Goal: Task Accomplishment & Management: Use online tool/utility

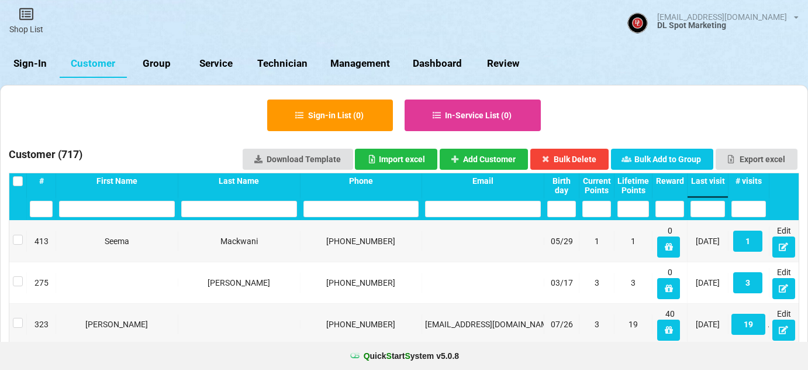
select select "25"
click at [31, 65] on link "Sign-In" at bounding box center [30, 64] width 60 height 28
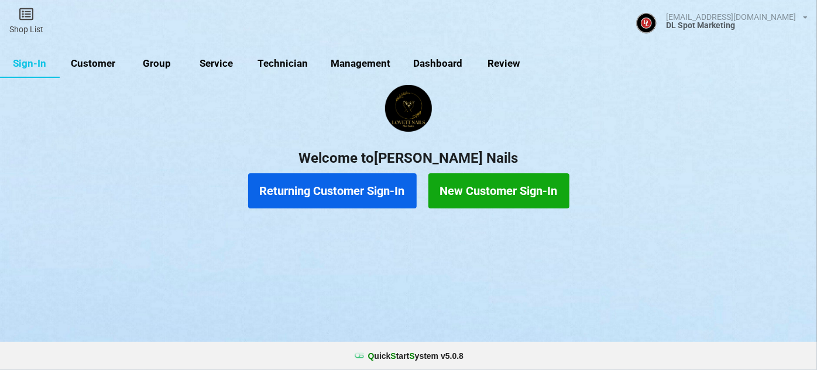
click at [129, 66] on link "Group" at bounding box center [157, 64] width 60 height 28
select select "25"
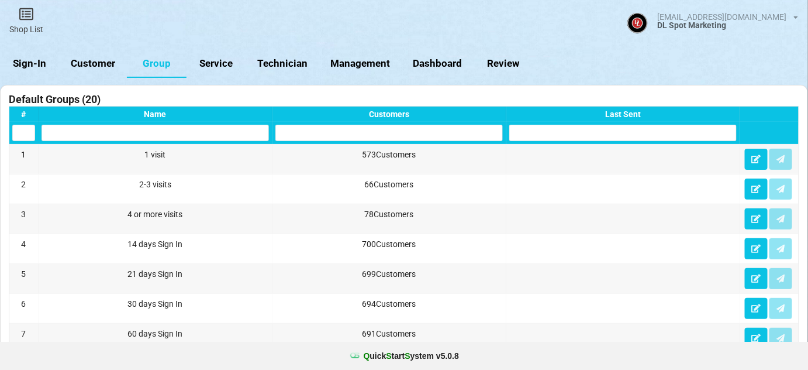
click at [102, 67] on link "Customer" at bounding box center [93, 64] width 67 height 28
select select "25"
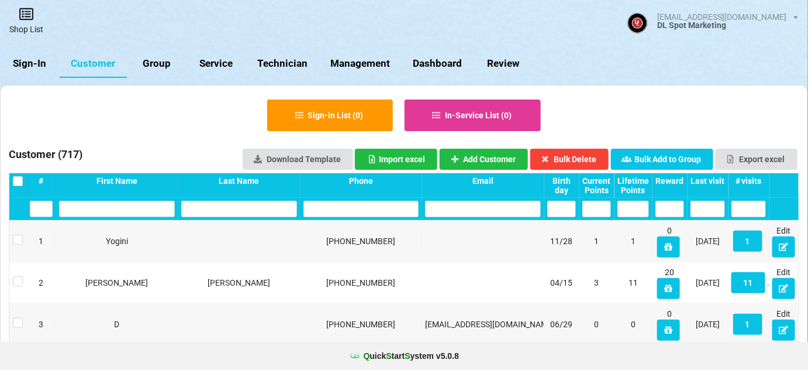
click at [28, 25] on link "Shop List" at bounding box center [26, 21] width 53 height 42
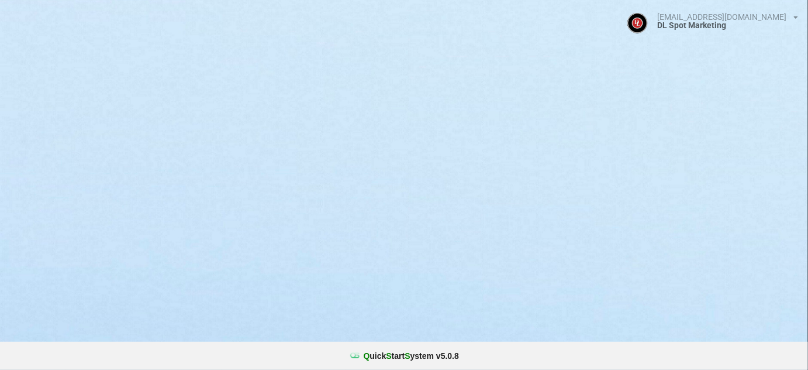
select select "25"
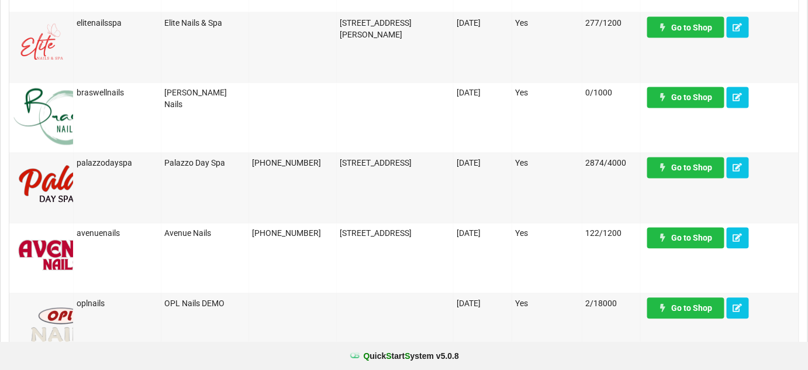
scroll to position [709, 0]
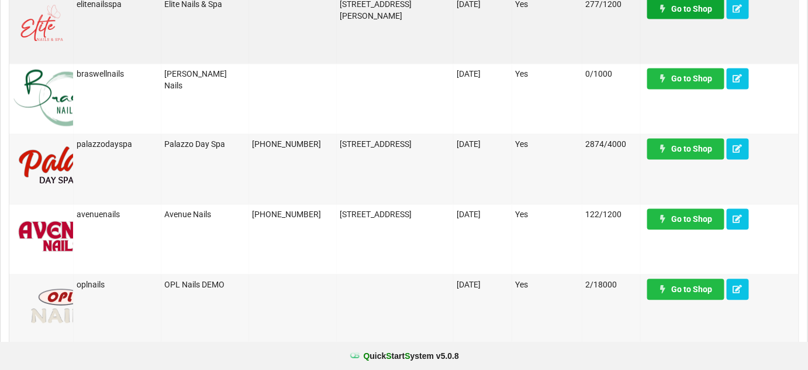
click at [674, 12] on link "Go to Shop" at bounding box center [686, 8] width 77 height 21
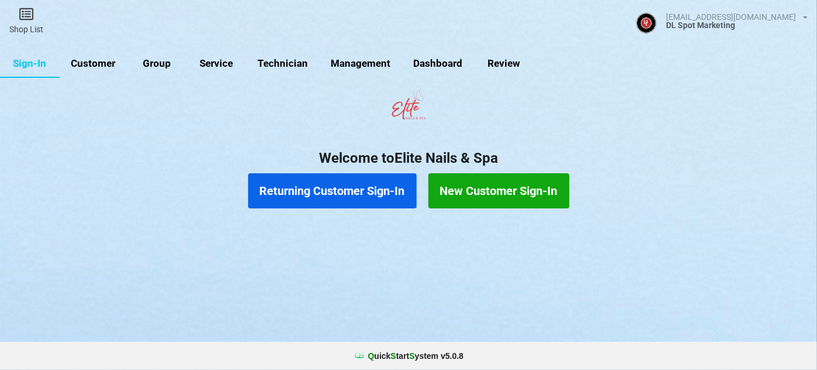
click at [113, 63] on link "Customer" at bounding box center [93, 64] width 67 height 28
select select "25"
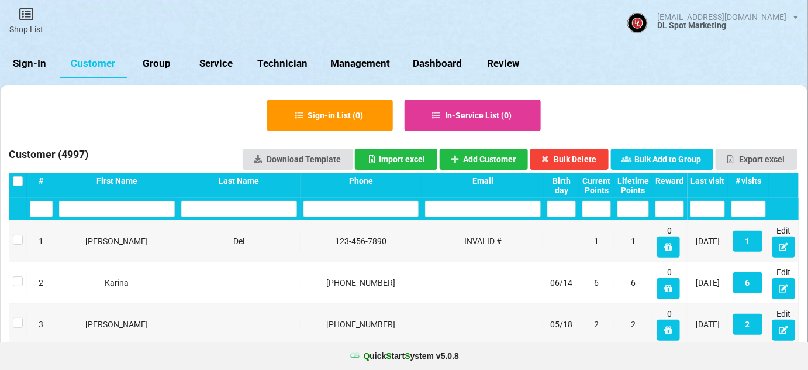
click at [30, 65] on link "Sign-In" at bounding box center [30, 64] width 60 height 28
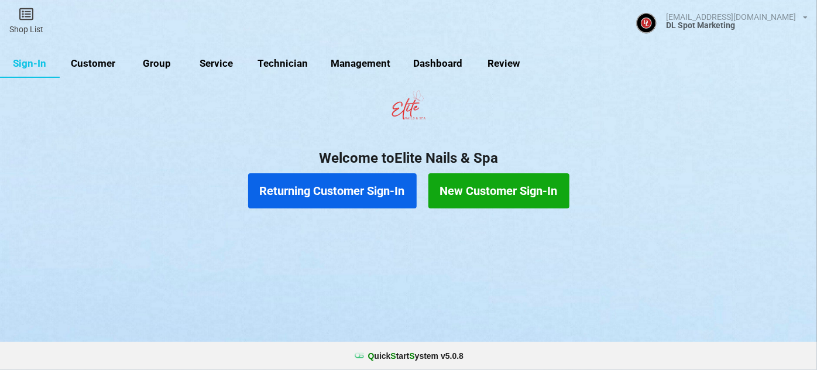
click at [98, 68] on link "Customer" at bounding box center [93, 64] width 67 height 28
select select "25"
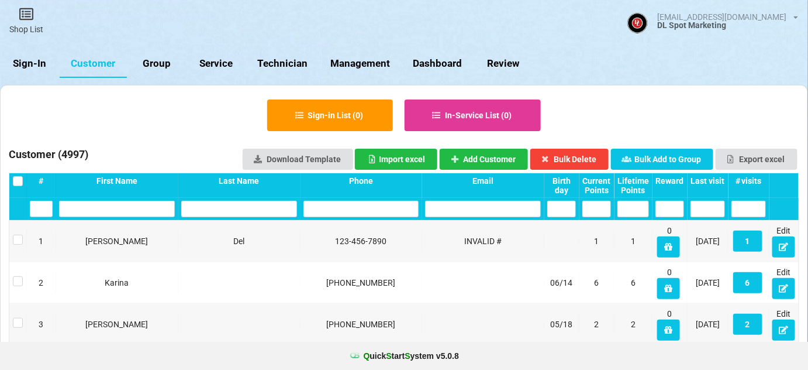
click at [709, 180] on div "Last visit" at bounding box center [708, 180] width 35 height 9
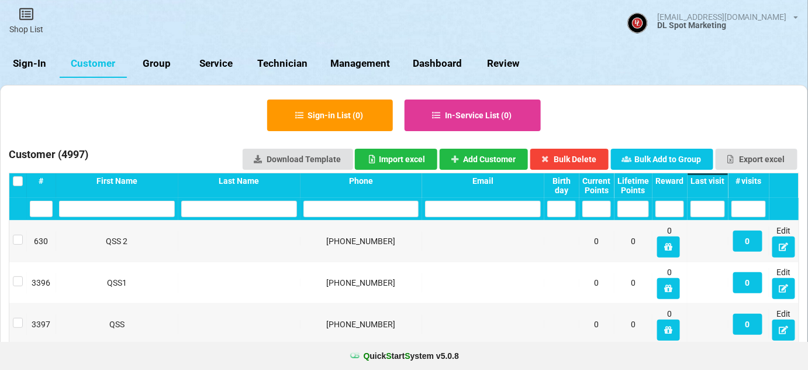
click at [709, 180] on div "Last visit" at bounding box center [708, 180] width 35 height 9
click at [25, 20] on icon at bounding box center [26, 14] width 16 height 14
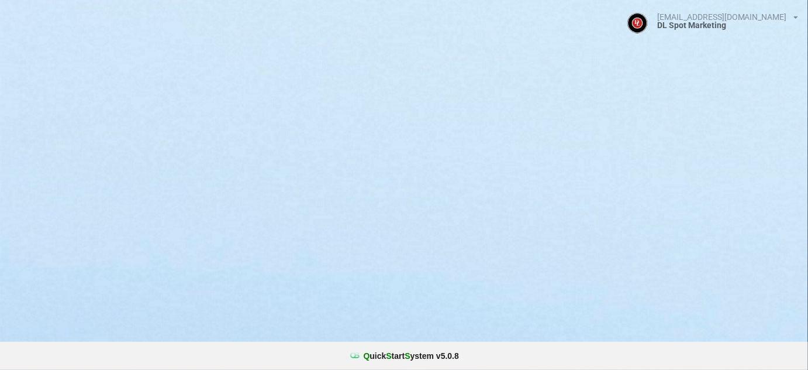
select select "25"
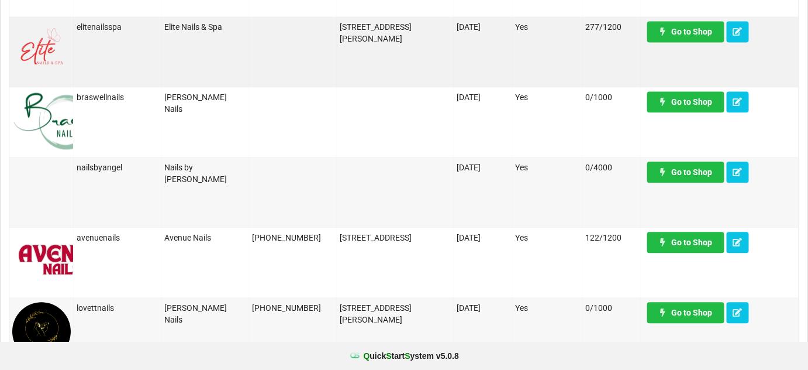
scroll to position [851, 0]
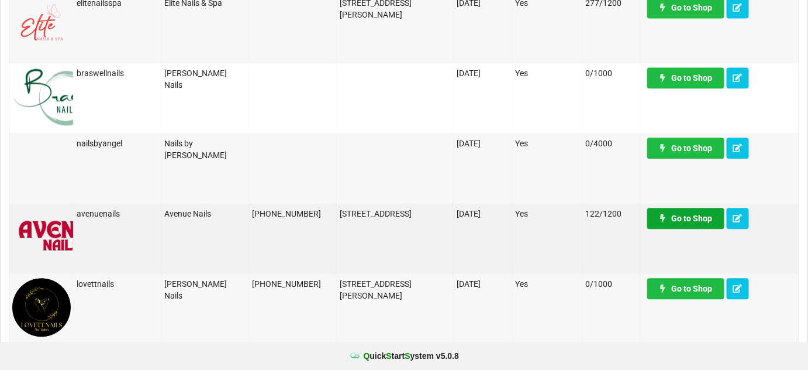
click at [679, 216] on link "Go to Shop" at bounding box center [686, 218] width 77 height 21
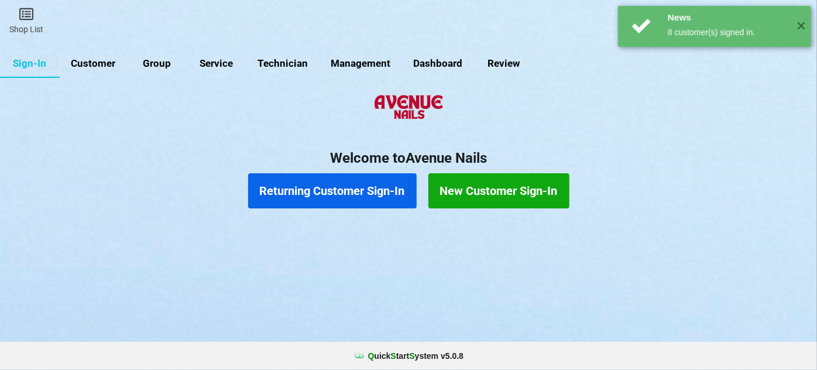
click at [107, 67] on link "Customer" at bounding box center [93, 64] width 67 height 28
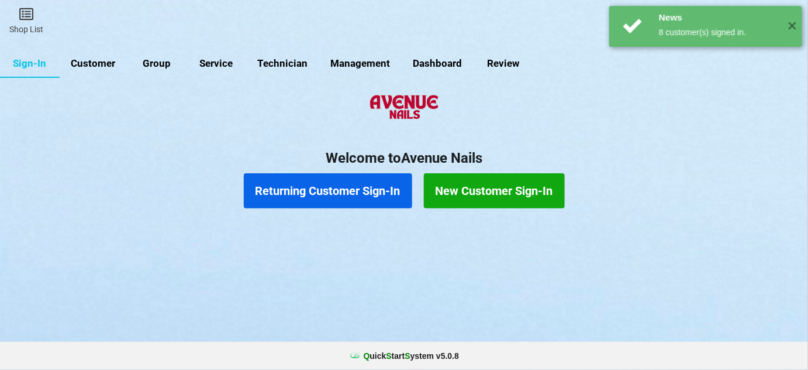
select select "25"
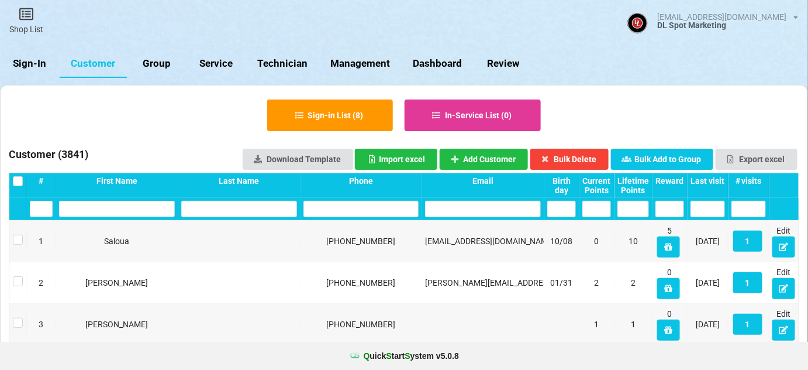
click at [718, 178] on div "Last visit" at bounding box center [708, 180] width 35 height 9
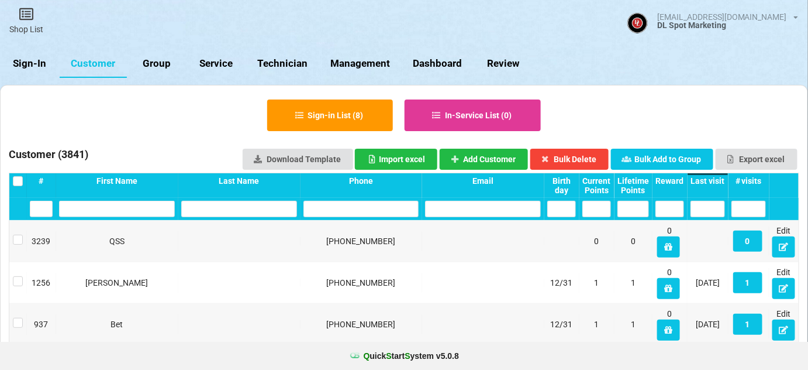
click at [718, 178] on div "Last visit" at bounding box center [708, 180] width 35 height 9
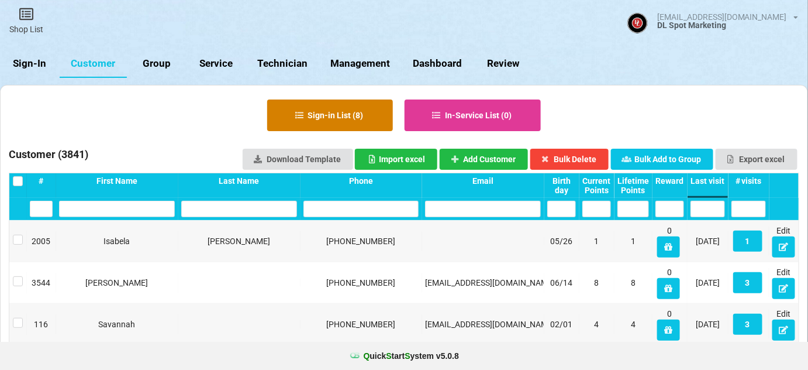
click at [323, 115] on button "Sign-in List ( 8 )" at bounding box center [330, 115] width 126 height 32
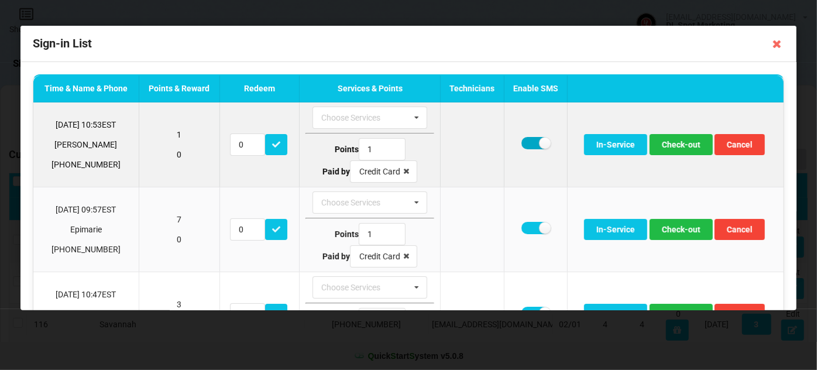
click at [521, 143] on label at bounding box center [535, 143] width 29 height 12
checkbox input "false"
click at [673, 148] on button "Check-out" at bounding box center [680, 144] width 63 height 21
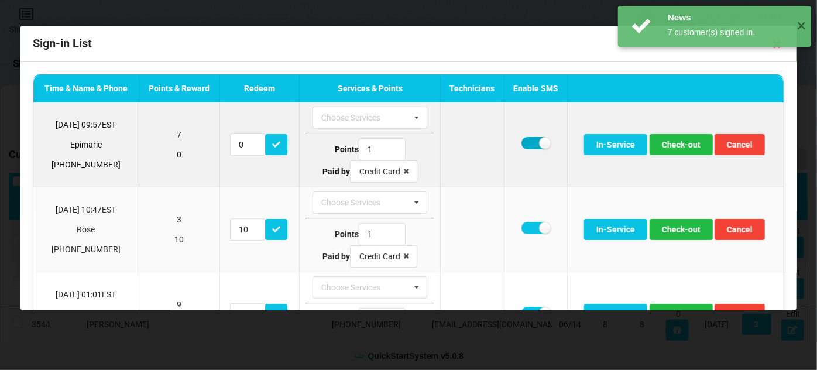
click at [524, 143] on label at bounding box center [535, 143] width 29 height 12
checkbox input "false"
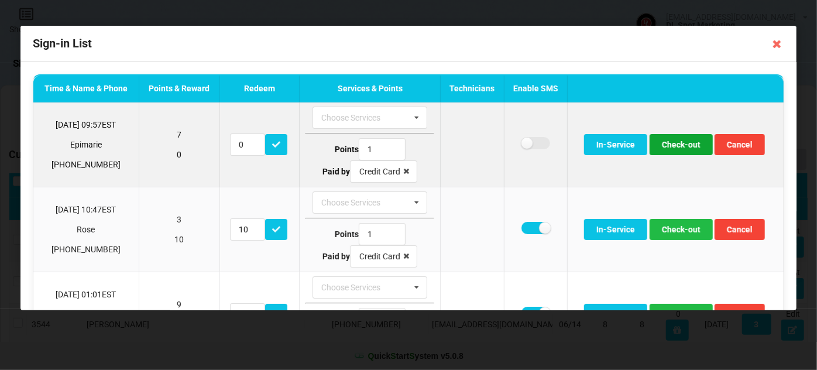
click at [673, 148] on button "Check-out" at bounding box center [680, 144] width 63 height 21
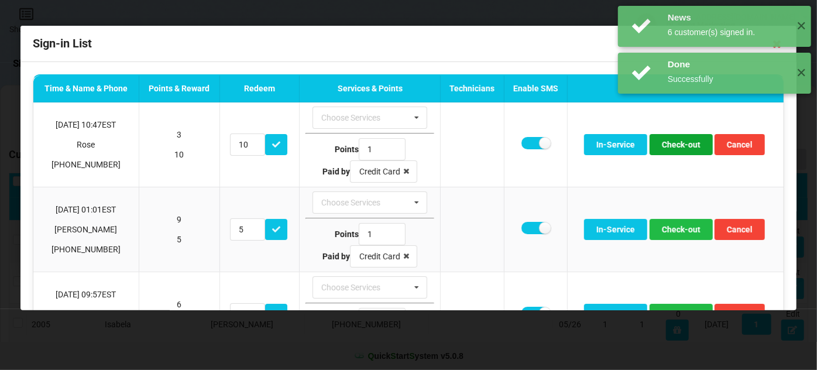
click at [672, 148] on button "Check-out" at bounding box center [680, 144] width 63 height 21
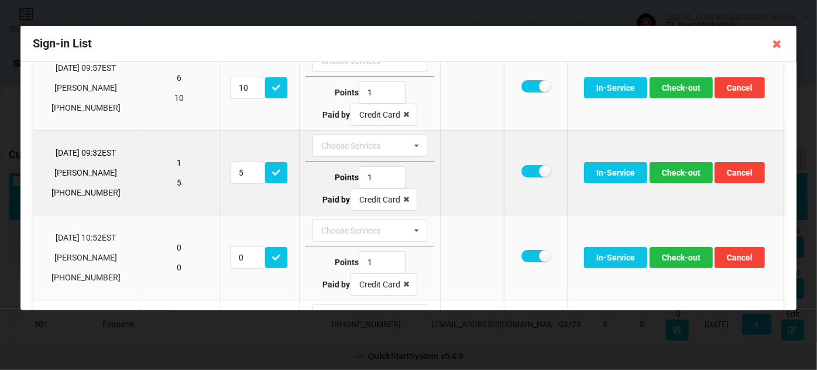
scroll to position [71, 0]
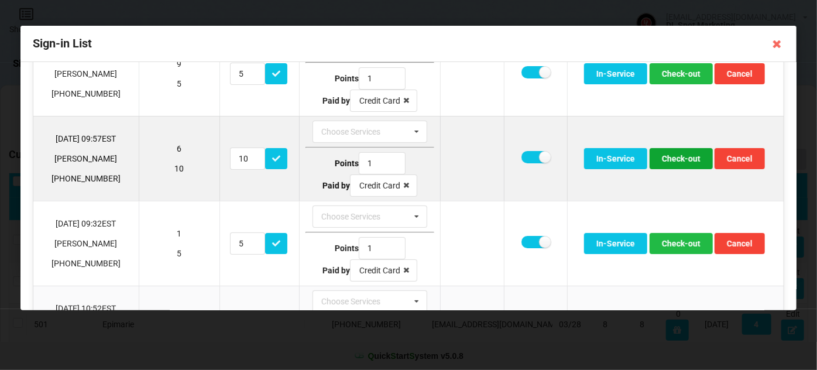
click at [683, 158] on button "Check-out" at bounding box center [680, 158] width 63 height 21
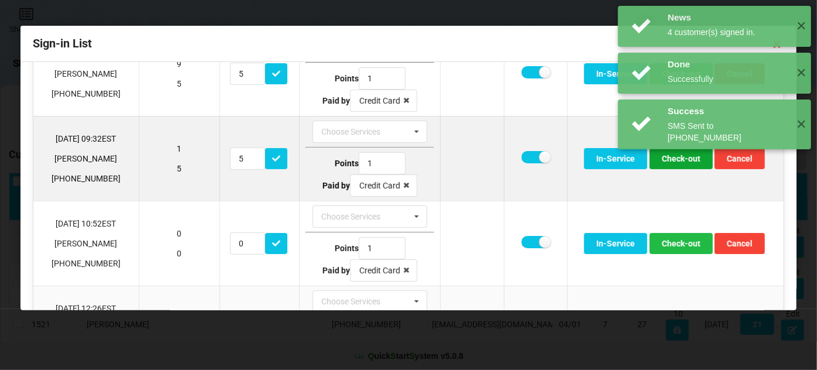
click at [683, 158] on button "Check-out" at bounding box center [680, 158] width 63 height 21
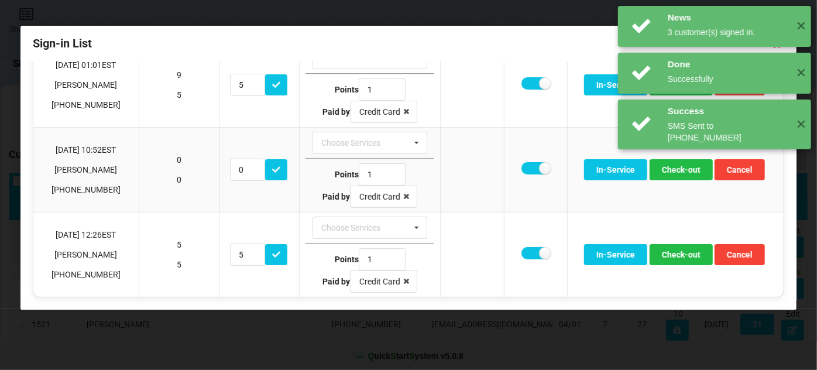
scroll to position [57, 0]
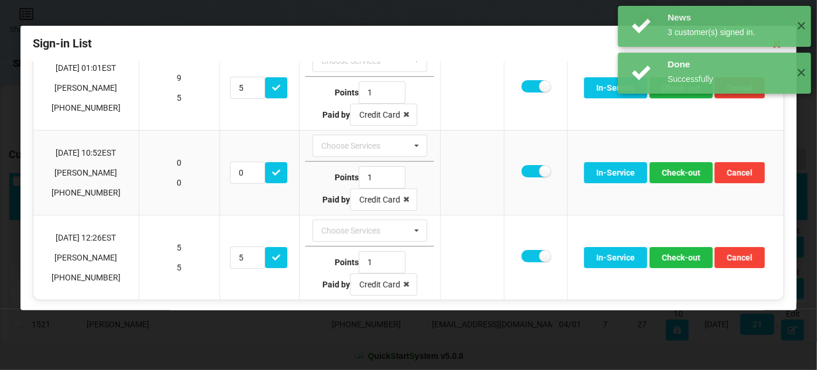
click at [676, 172] on div "News 3 customer(s) signed in. ✕ Done Successfully ✕ Success SMS Sent to +150275…" at bounding box center [714, 124] width 205 height 249
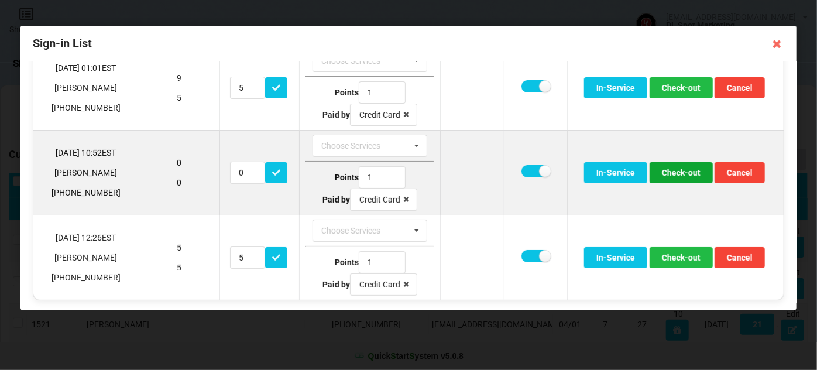
click at [677, 174] on button "Check-out" at bounding box center [680, 172] width 63 height 21
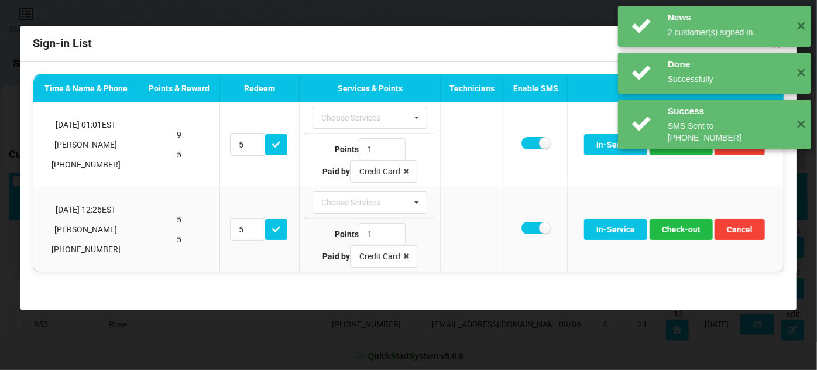
scroll to position [0, 0]
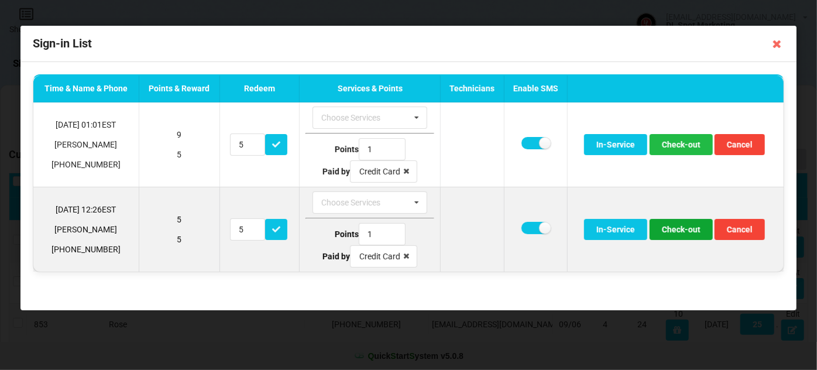
click at [679, 232] on button "Check-out" at bounding box center [680, 229] width 63 height 21
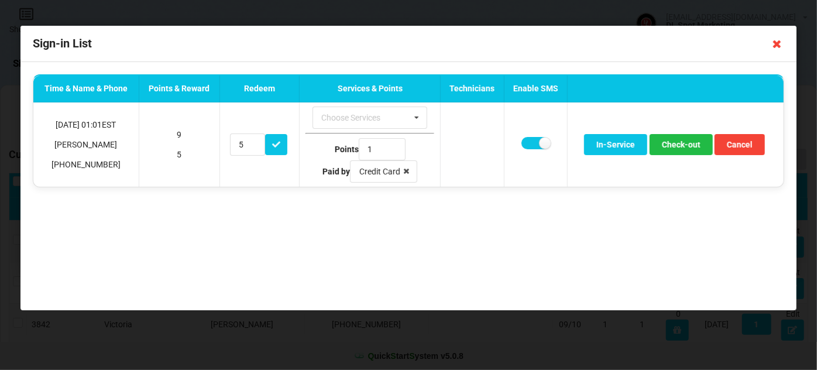
click at [774, 44] on icon at bounding box center [776, 44] width 19 height 19
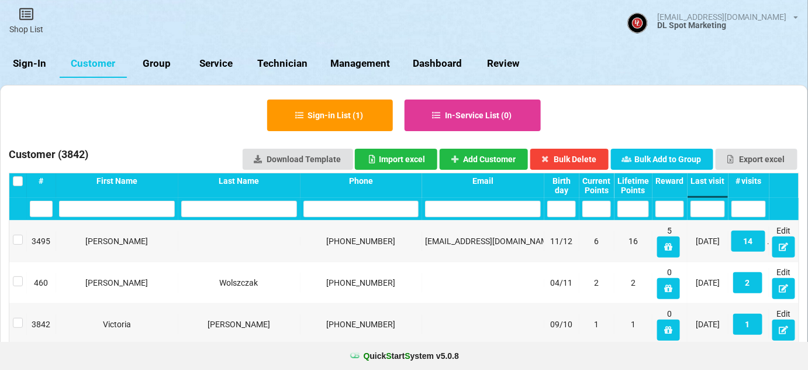
drag, startPoint x: 25, startPoint y: 65, endPoint x: 30, endPoint y: 54, distance: 12.1
click at [26, 64] on link "Sign-In" at bounding box center [30, 64] width 60 height 28
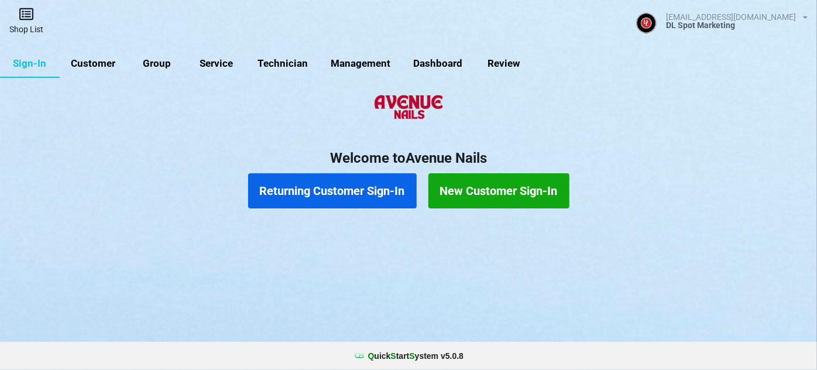
click at [31, 31] on link "Shop List" at bounding box center [26, 21] width 53 height 42
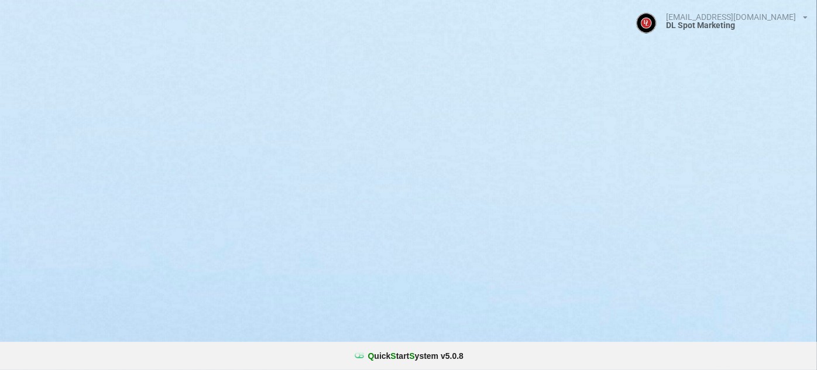
select select "25"
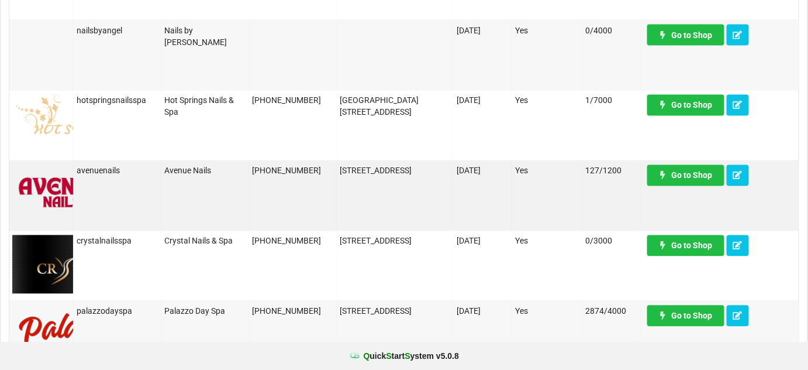
scroll to position [709, 0]
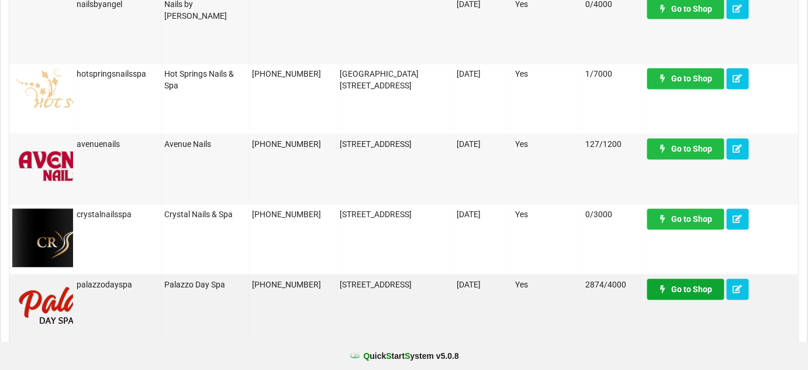
click at [686, 288] on link "Go to Shop" at bounding box center [686, 289] width 77 height 21
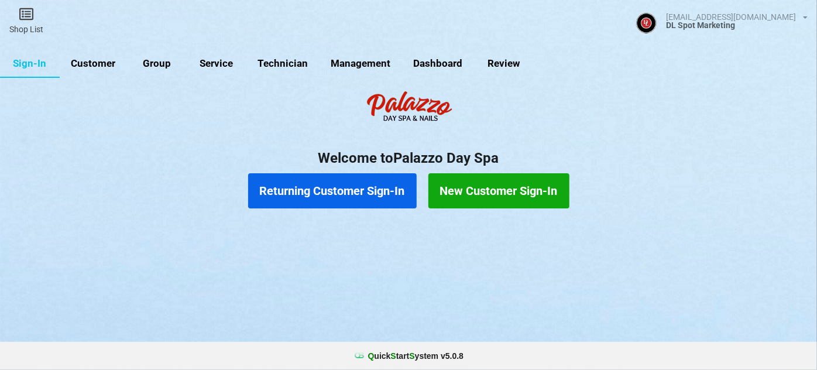
click at [94, 66] on link "Customer" at bounding box center [93, 64] width 67 height 28
select select "25"
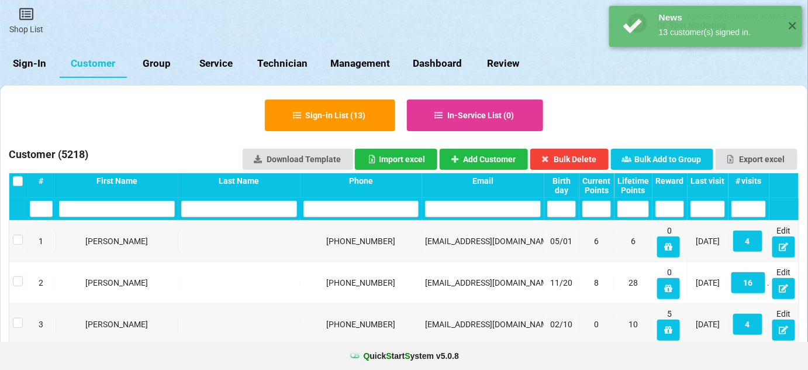
click at [711, 184] on div "Last visit" at bounding box center [708, 180] width 35 height 9
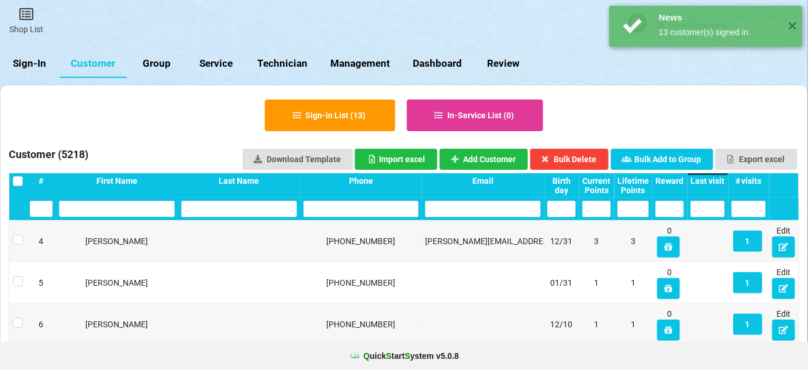
click at [711, 184] on div "Last visit" at bounding box center [708, 180] width 35 height 9
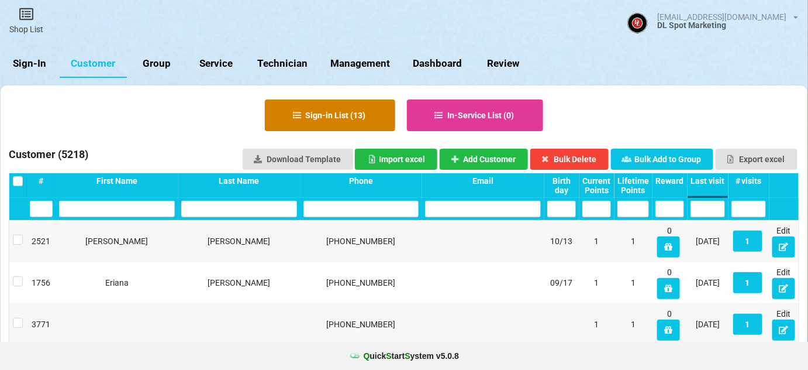
click at [353, 123] on button "Sign-in List ( 13 )" at bounding box center [330, 115] width 130 height 32
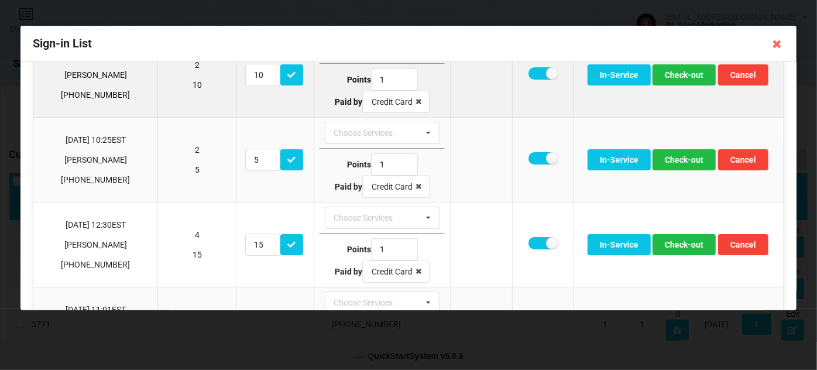
scroll to position [71, 0]
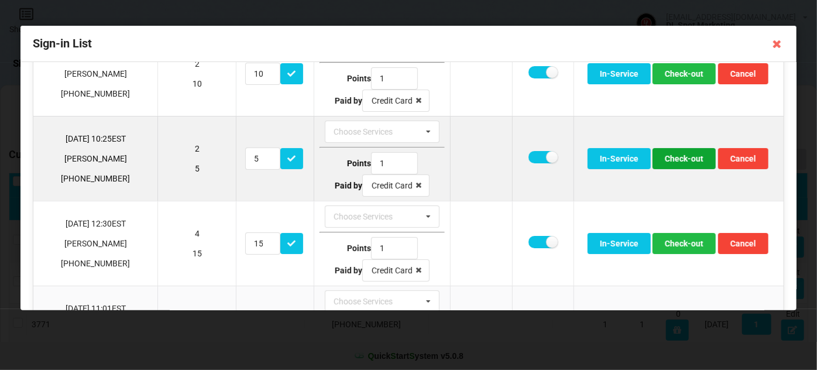
click at [680, 160] on button "Check-out" at bounding box center [683, 158] width 63 height 21
click at [674, 159] on button "Check-out" at bounding box center [683, 158] width 63 height 21
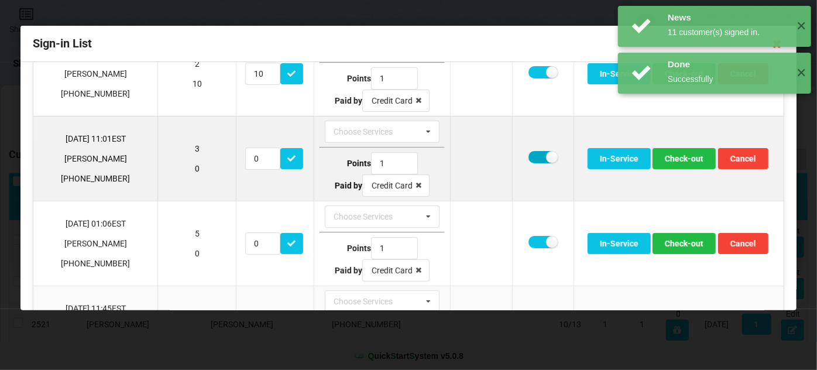
click at [529, 156] on label at bounding box center [542, 157] width 29 height 12
checkbox input "false"
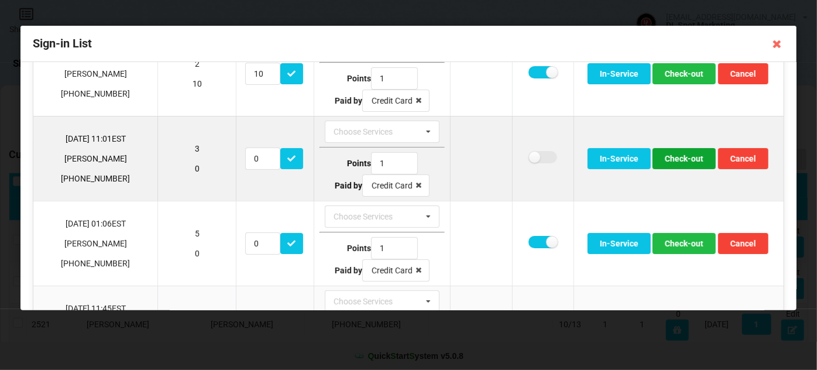
click at [672, 156] on button "Check-out" at bounding box center [683, 158] width 63 height 21
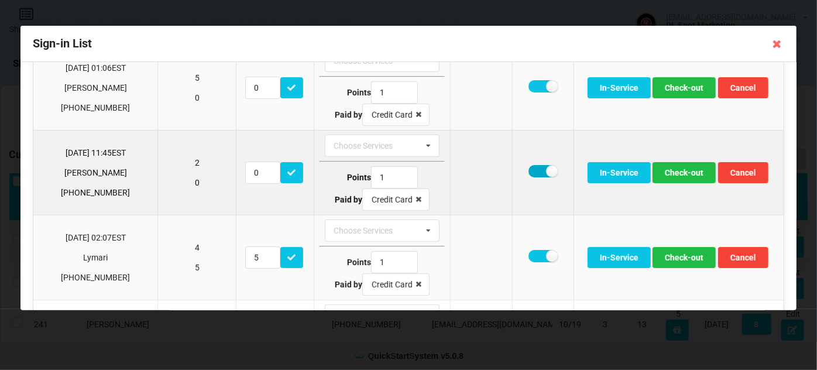
click at [532, 168] on label at bounding box center [542, 171] width 29 height 12
checkbox input "false"
click at [680, 170] on button "Check-out" at bounding box center [683, 172] width 63 height 21
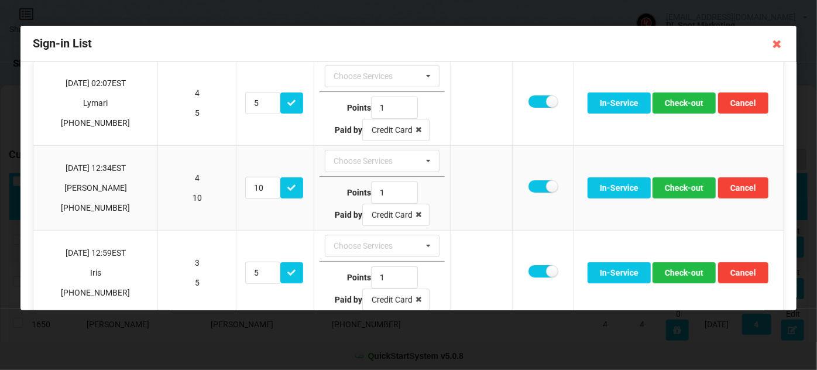
scroll to position [212, 0]
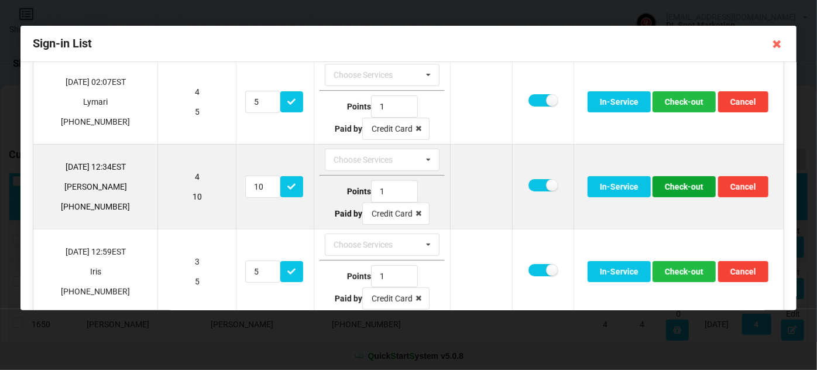
click at [674, 184] on button "Check-out" at bounding box center [683, 186] width 63 height 21
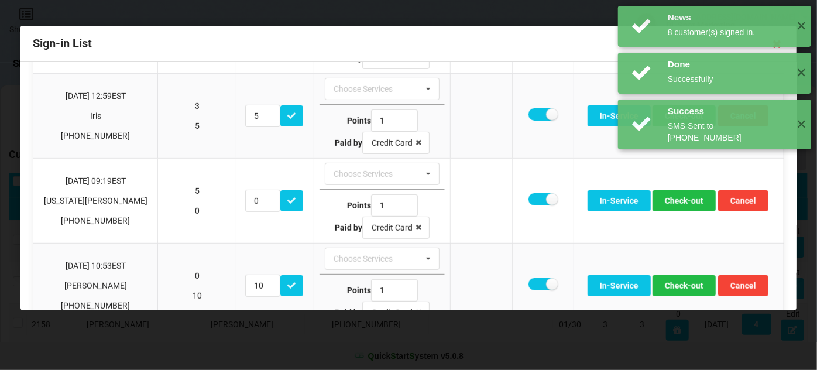
scroll to position [284, 0]
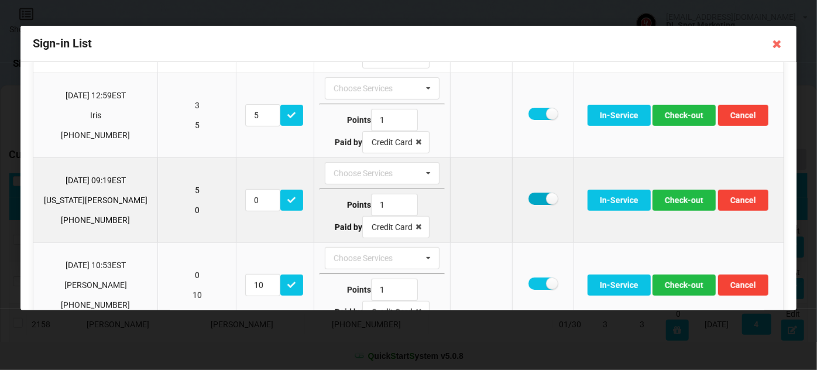
drag, startPoint x: 525, startPoint y: 193, endPoint x: 535, endPoint y: 194, distance: 10.0
click at [528, 194] on label at bounding box center [542, 198] width 29 height 12
checkbox input "false"
click at [679, 196] on button "Check-out" at bounding box center [683, 200] width 63 height 21
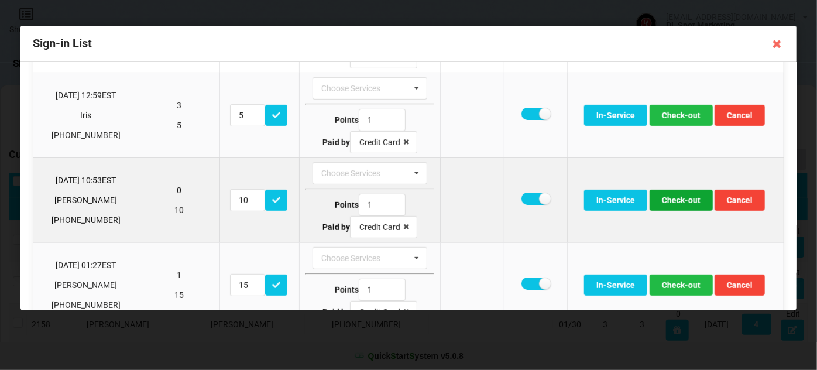
click at [677, 197] on button "Check-out" at bounding box center [680, 200] width 63 height 21
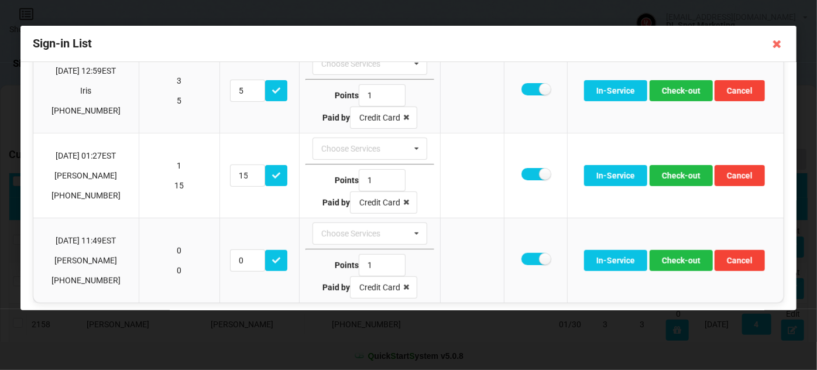
scroll to position [309, 0]
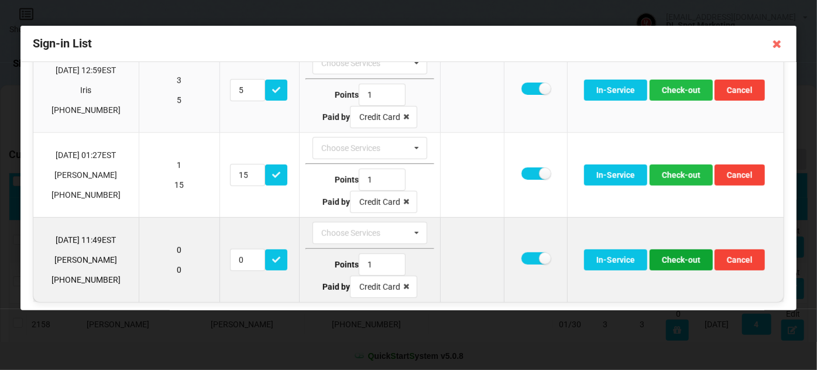
click at [686, 257] on button "Check-out" at bounding box center [680, 259] width 63 height 21
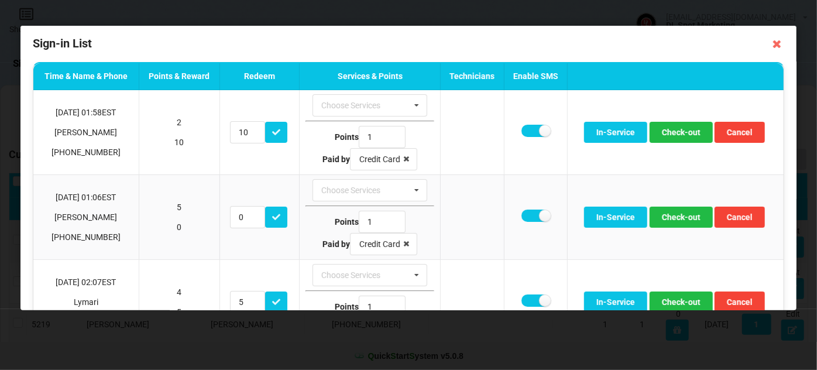
scroll to position [0, 0]
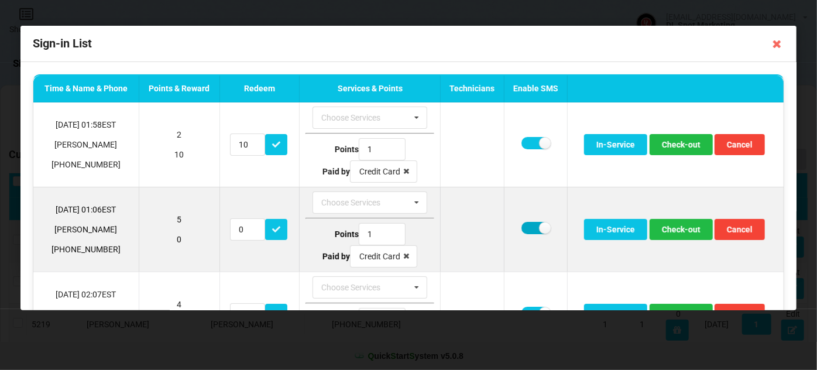
click at [530, 223] on label at bounding box center [535, 228] width 29 height 12
checkbox input "false"
click at [671, 229] on button "Check-out" at bounding box center [680, 229] width 63 height 21
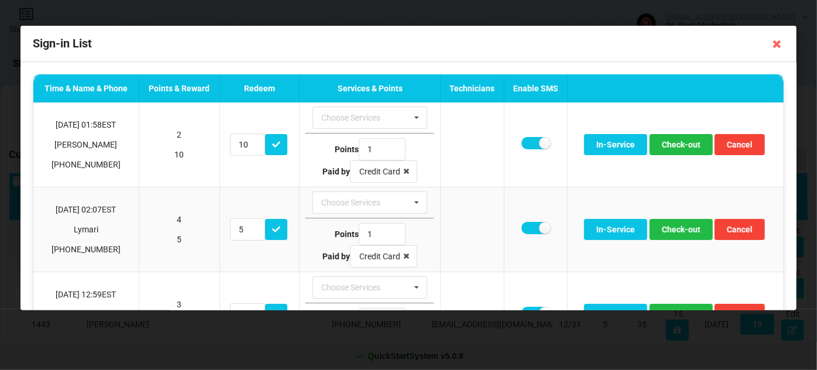
click at [777, 44] on icon at bounding box center [776, 44] width 19 height 19
